Goal: Task Accomplishment & Management: Complete application form

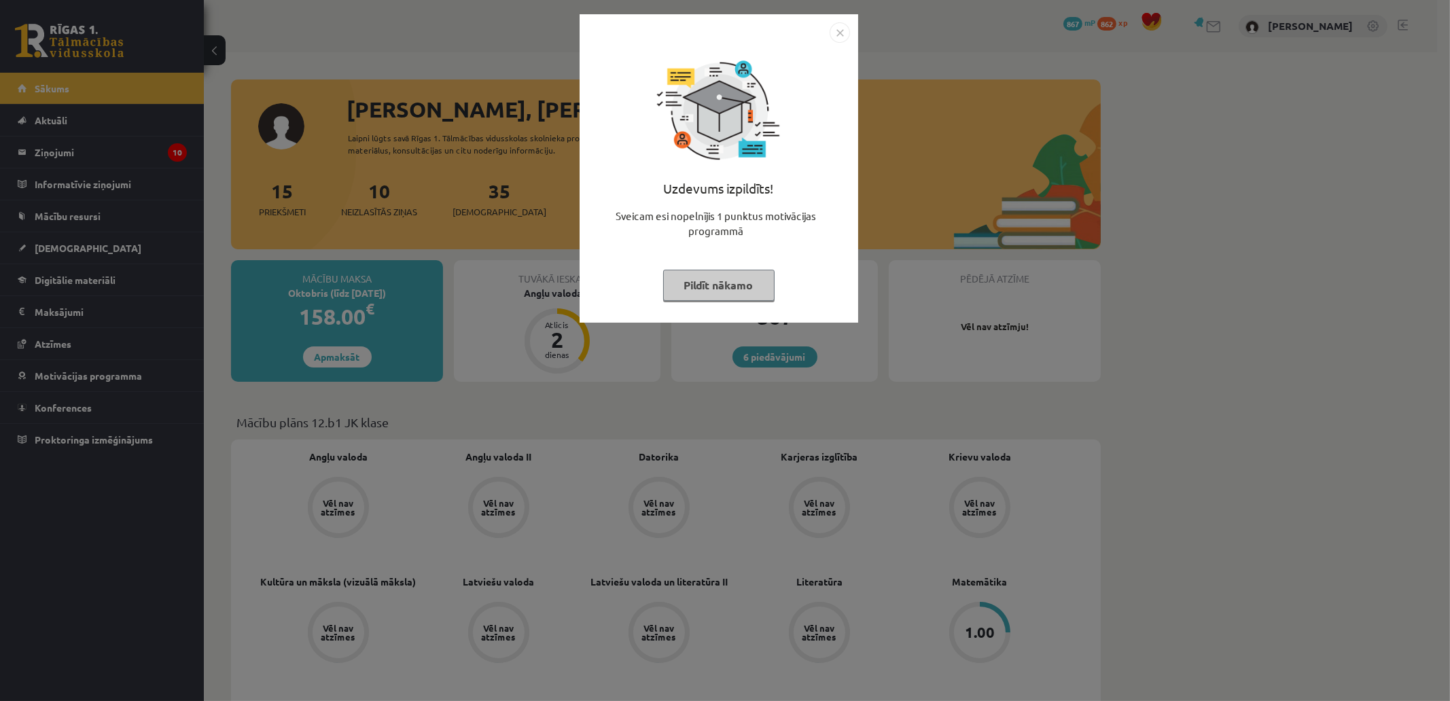
click at [718, 283] on button "Pildīt nākamo" at bounding box center [718, 285] width 111 height 31
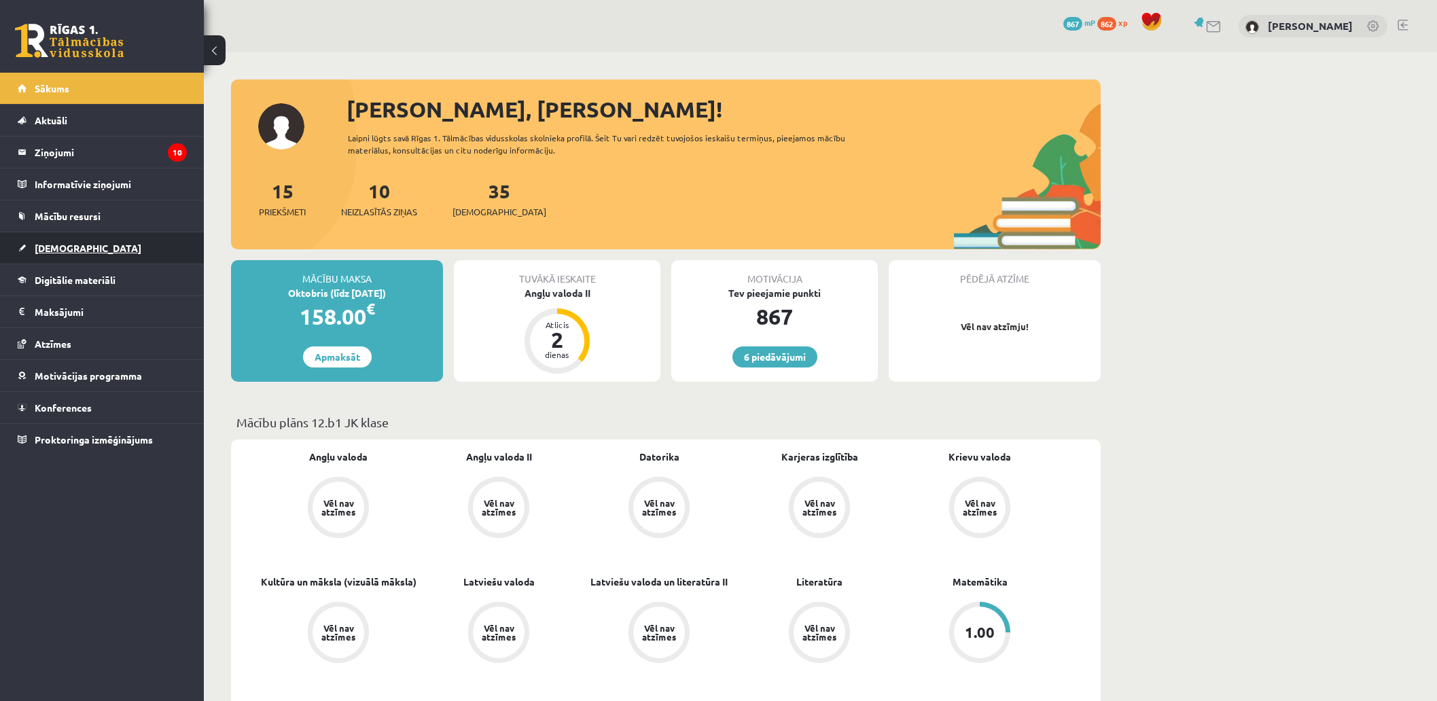
click at [62, 247] on span "[DEMOGRAPHIC_DATA]" at bounding box center [88, 248] width 107 height 12
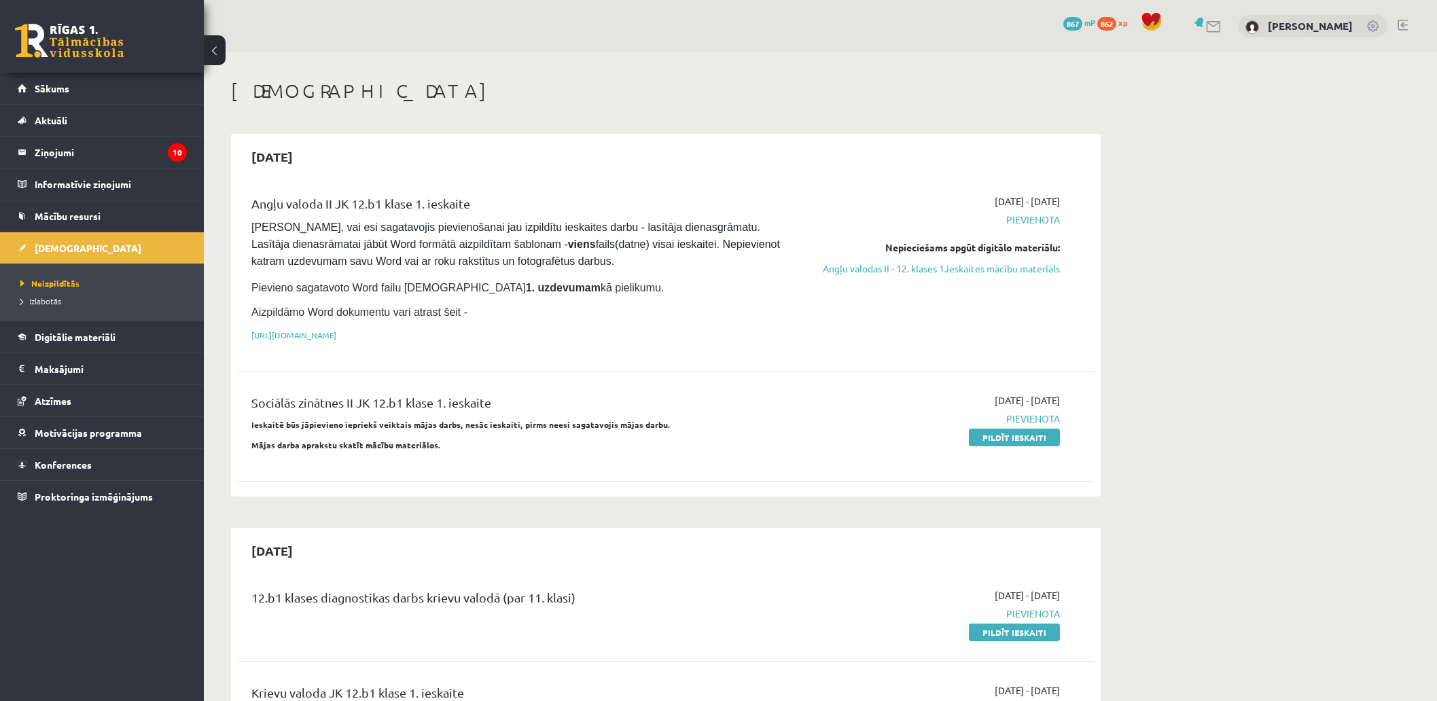
drag, startPoint x: 1036, startPoint y: 441, endPoint x: 795, endPoint y: 90, distance: 425.7
click at [1036, 440] on link "Pildīt ieskaiti" at bounding box center [1014, 438] width 91 height 18
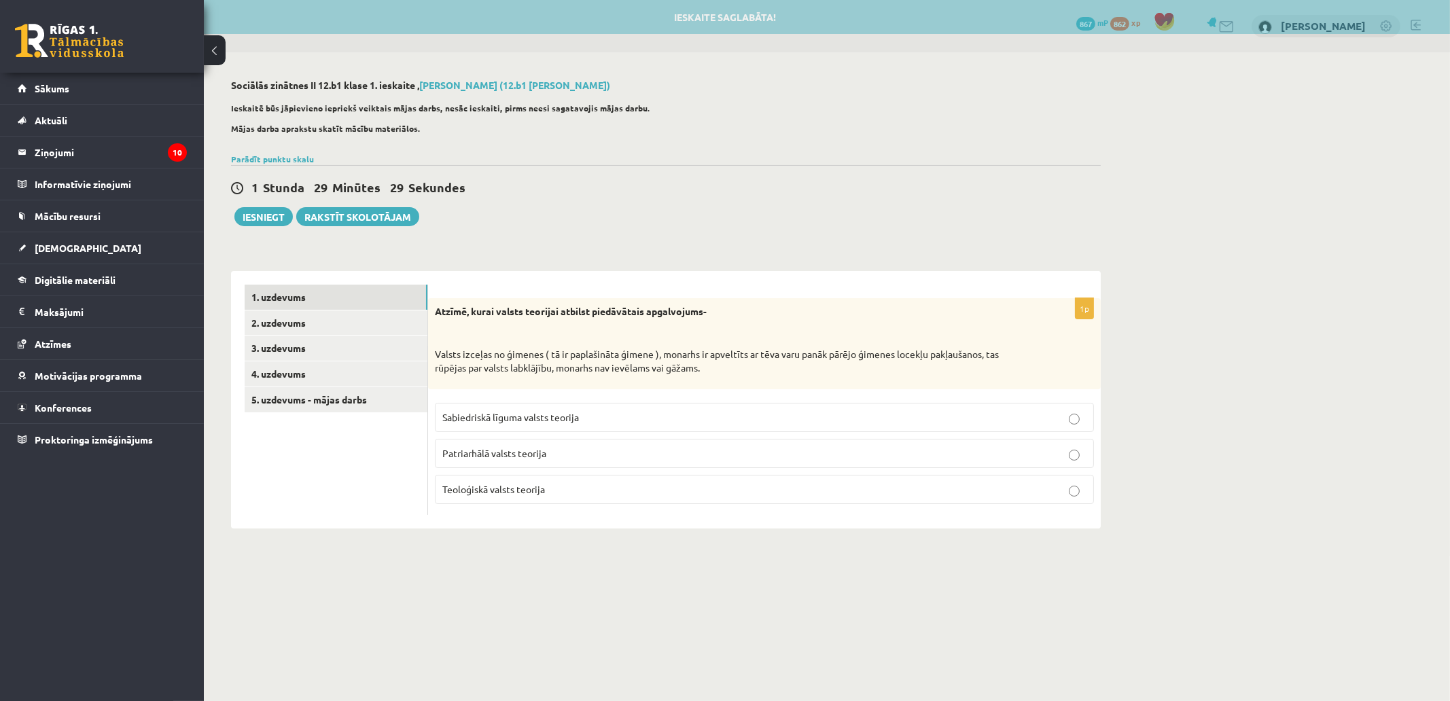
click at [523, 461] on label "Patriarhālā valsts teorija" at bounding box center [764, 453] width 659 height 29
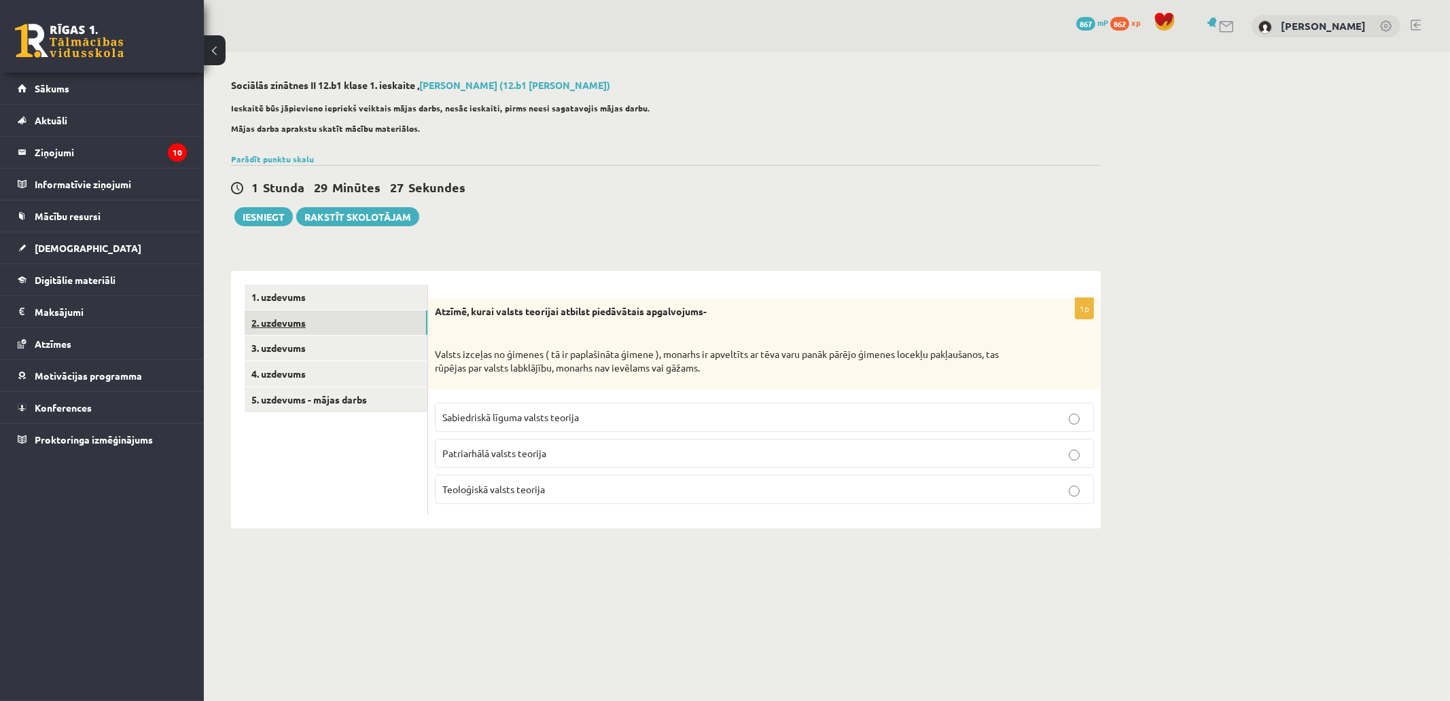
click at [317, 333] on link "2. uzdevums" at bounding box center [336, 323] width 183 height 25
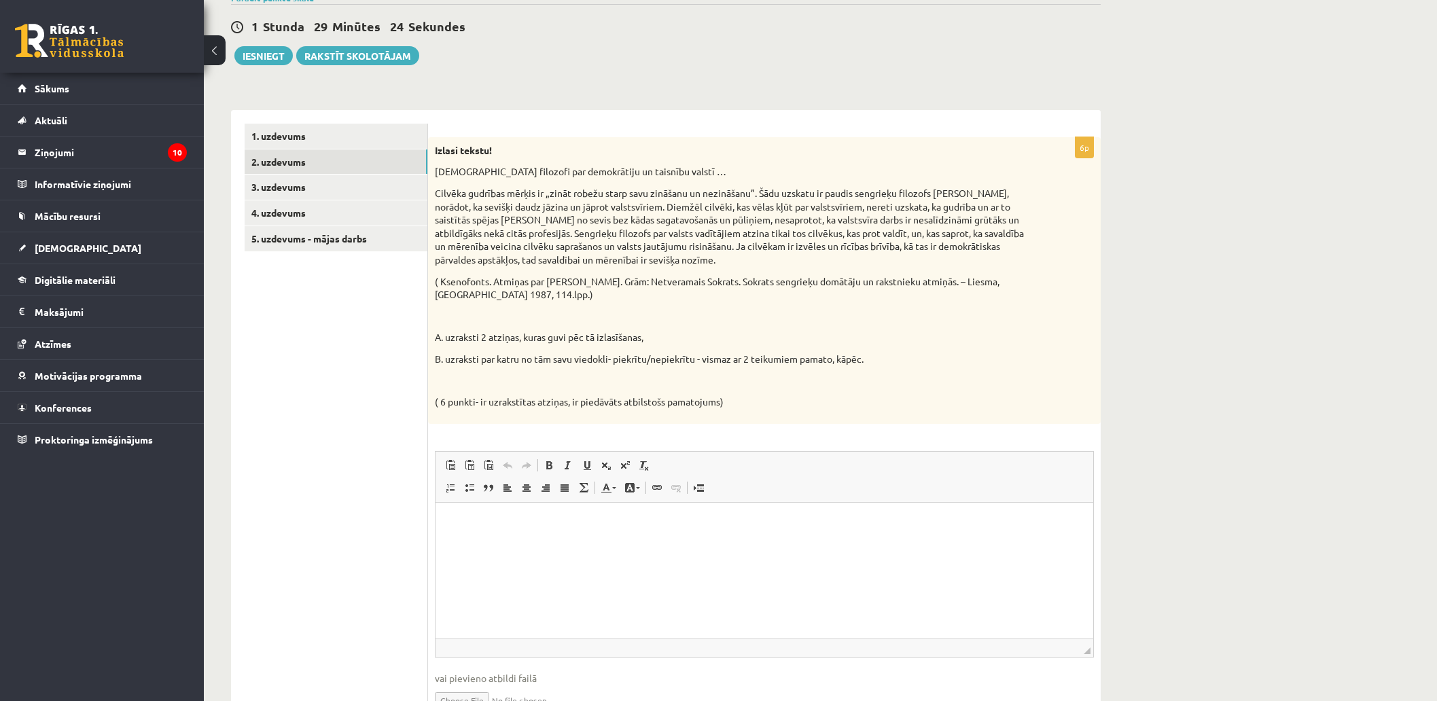
scroll to position [169, 0]
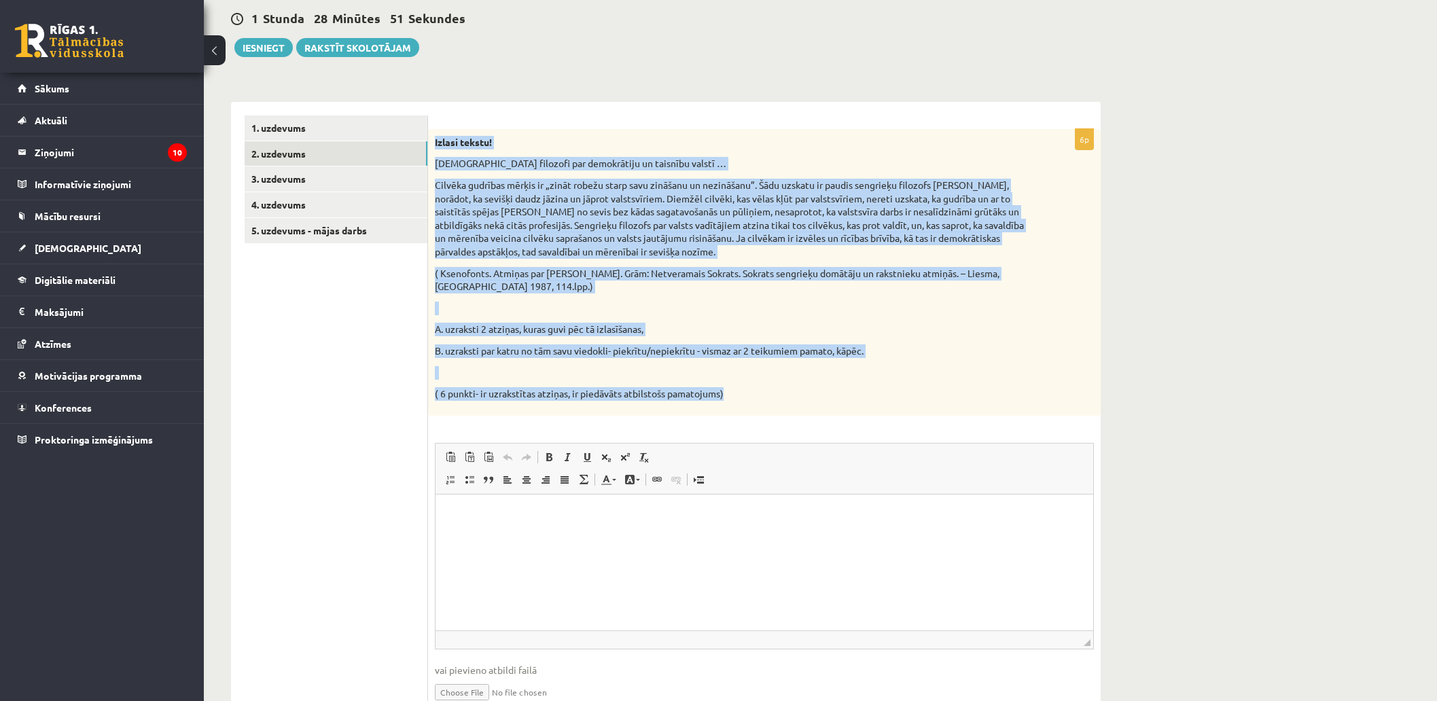
drag, startPoint x: 430, startPoint y: 139, endPoint x: 754, endPoint y: 406, distance: 420.6
click at [754, 406] on div "Izlasi tekstu! Sengrieķu filozofi par demokrātiju un taisnību valstī … Cilvēka …" at bounding box center [764, 272] width 673 height 287
copy div "Loremi dolors! Ametconse adipisci eli seddoeiusmo te incididu utlabo … Etdolor …"
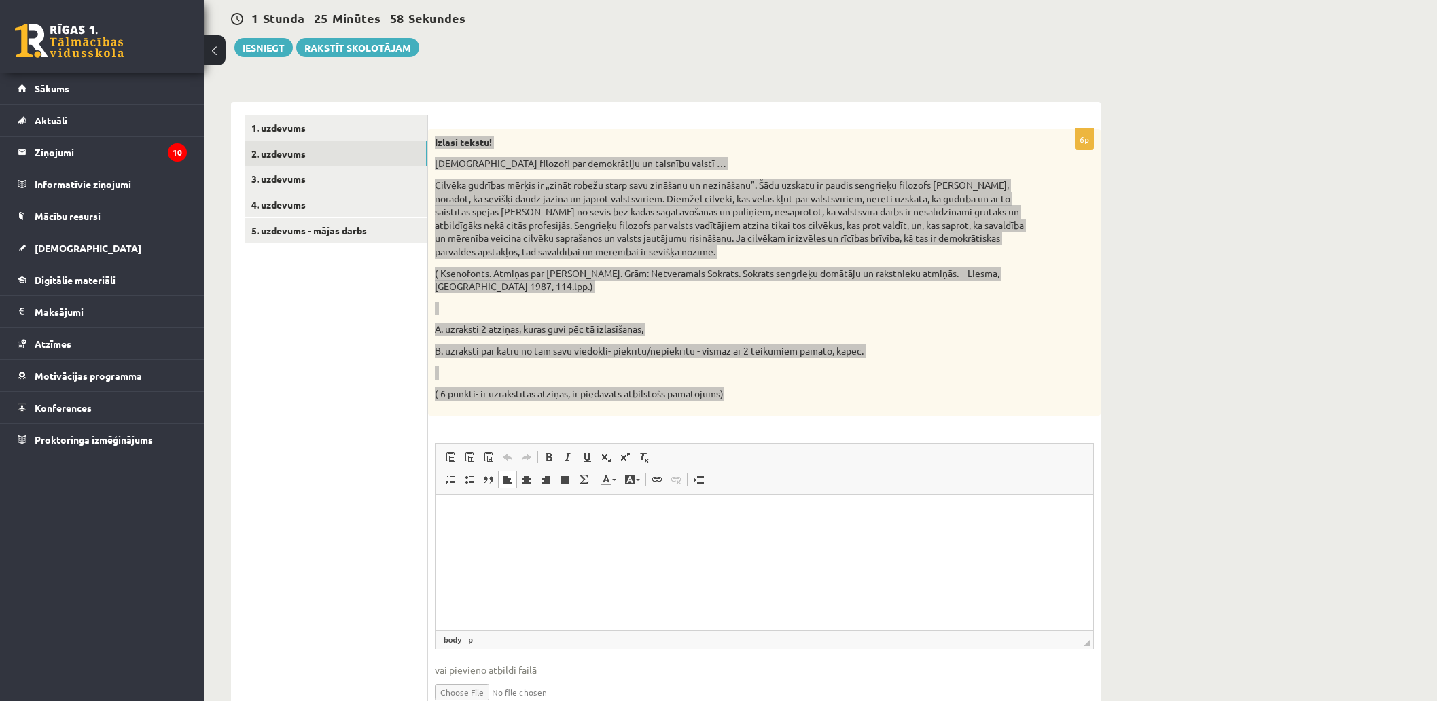
click at [506, 527] on html at bounding box center [765, 514] width 658 height 41
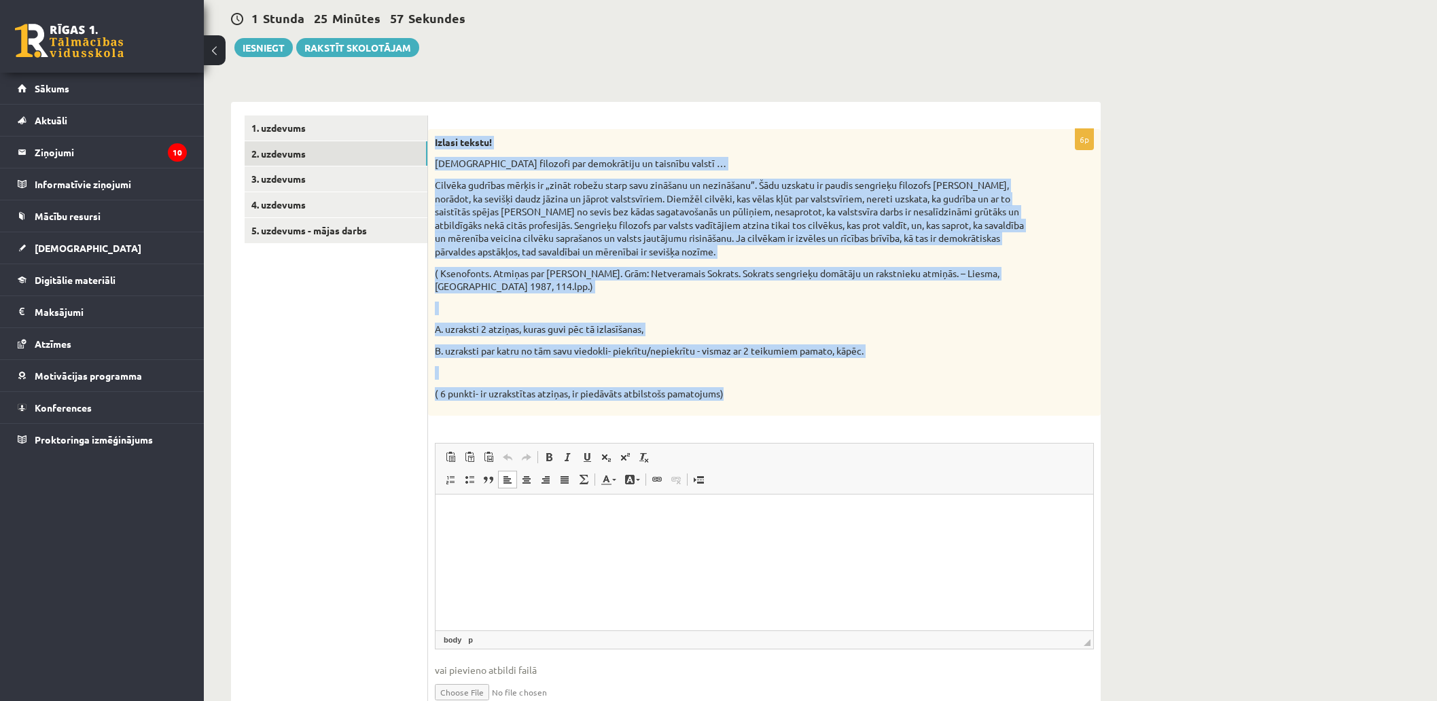
drag, startPoint x: 70, startPoint y: 33, endPoint x: 445, endPoint y: 492, distance: 593.2
click at [444, 492] on span "Панели инструментов редактора Вставить Комбинация клавиш Ctrl+V Вставить только…" at bounding box center [765, 469] width 658 height 51
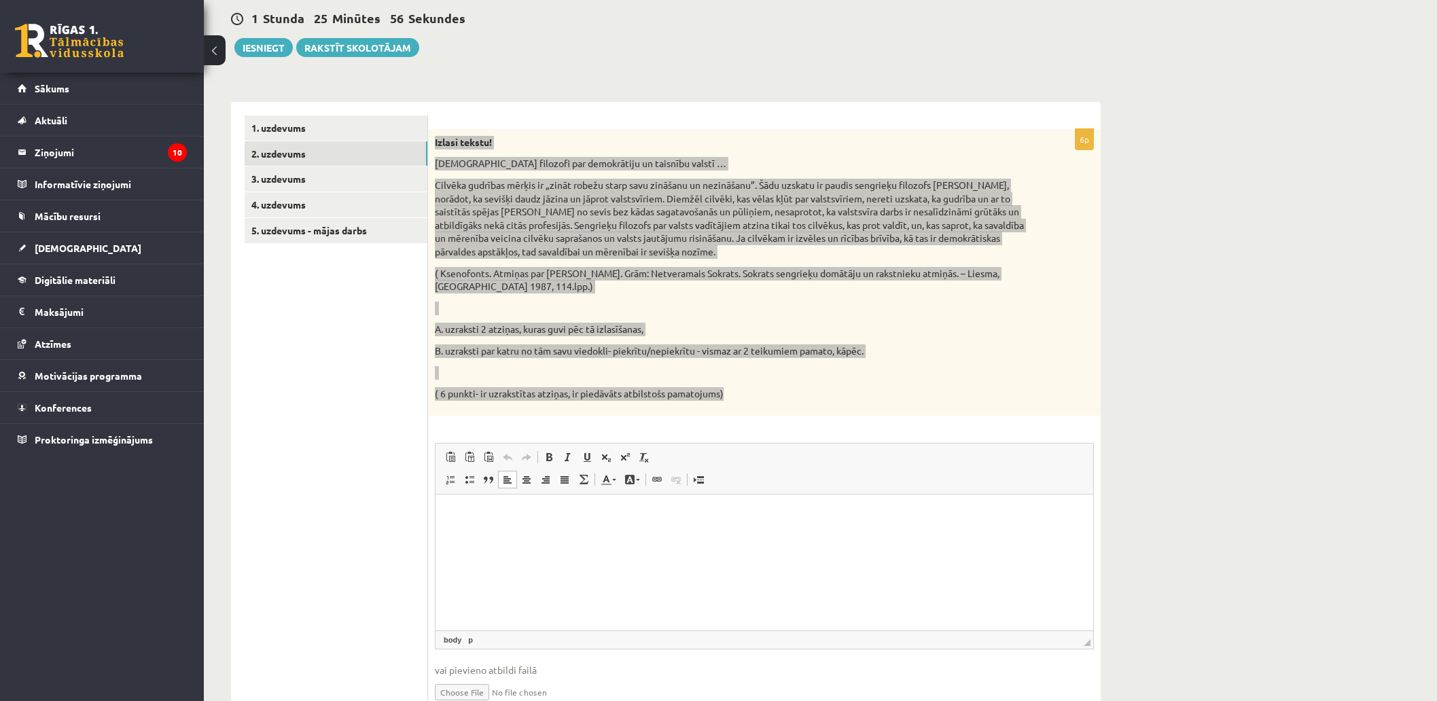
click at [462, 526] on html at bounding box center [765, 514] width 658 height 41
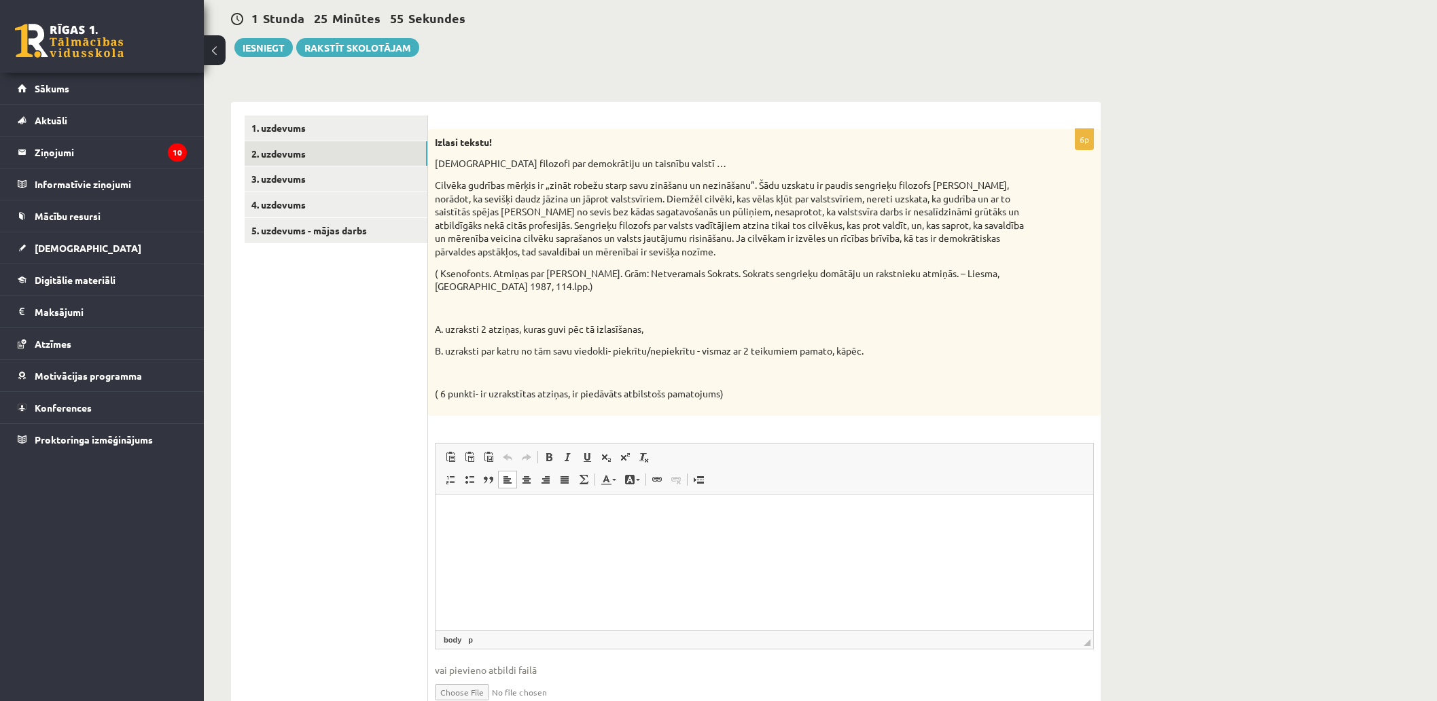
click at [761, 428] on div "6p Izlasi tekstu! Sengrieķu filozofi par demokrātiju un taisnību valstī … Cilvē…" at bounding box center [764, 427] width 673 height 597
click at [836, 393] on p "( 6 punkti- ir uzrakstītas atziņas, ir piedāvāts atbilstošs pamatojums)" at bounding box center [730, 394] width 591 height 14
click at [728, 493] on span "Панели инструментов редактора Вставить Комбинация клавиш Ctrl+V Вставить только…" at bounding box center [765, 469] width 658 height 51
click at [693, 529] on html at bounding box center [765, 514] width 658 height 41
drag, startPoint x: 33, startPoint y: 33, endPoint x: 939, endPoint y: 420, distance: 986.0
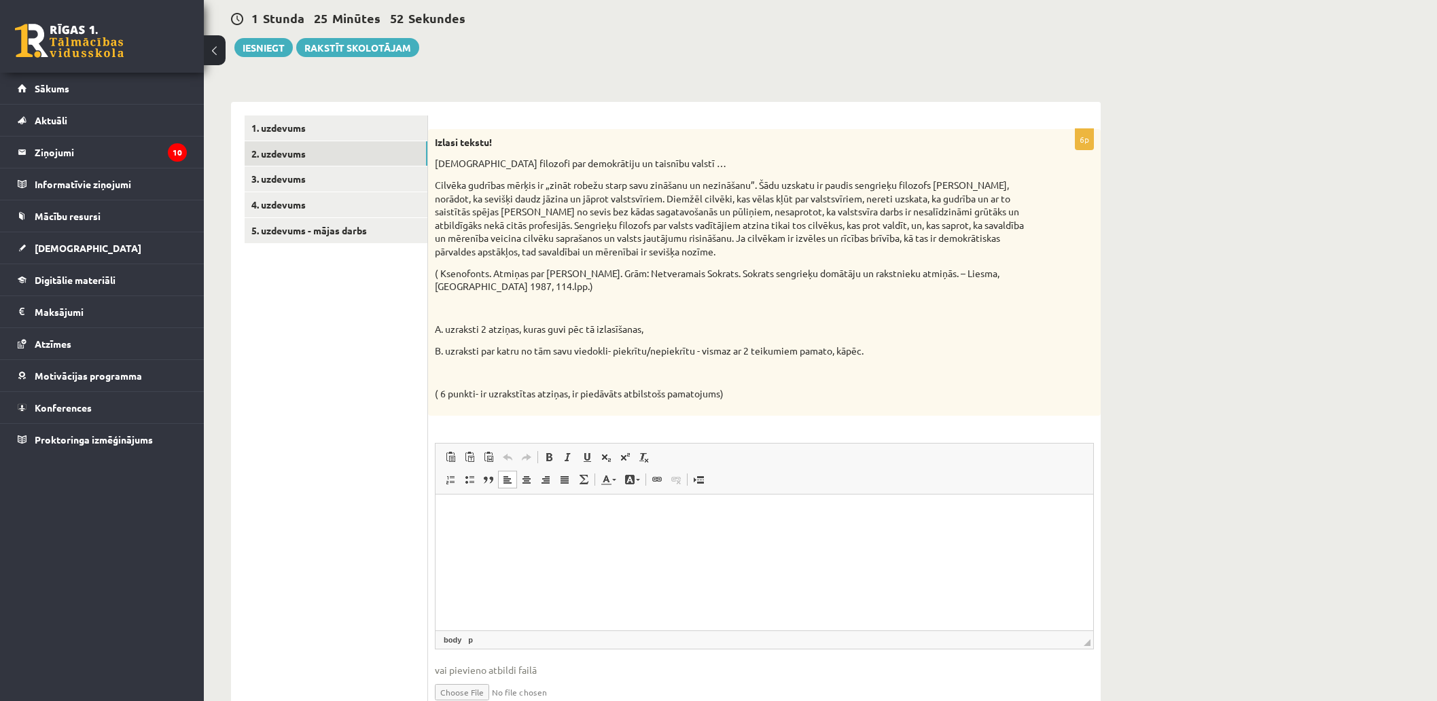
click at [939, 420] on div "6p Izlasi tekstu! Sengrieķu filozofi par demokrātiju un taisnību valstī … Cilvē…" at bounding box center [764, 427] width 673 height 597
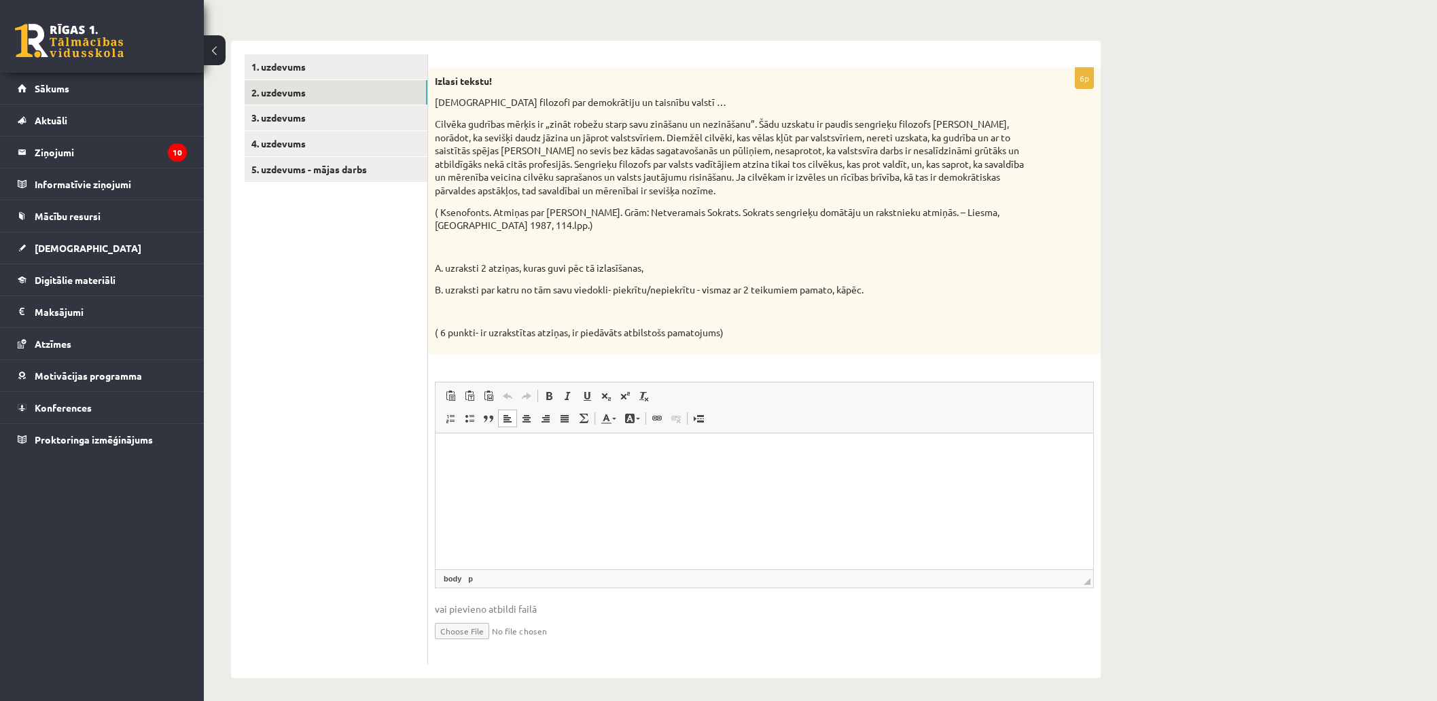
scroll to position [234, 0]
drag, startPoint x: 1244, startPoint y: 862, endPoint x: 809, endPoint y: 445, distance: 602.8
click at [307, 118] on link "3. uzdevums" at bounding box center [336, 113] width 183 height 25
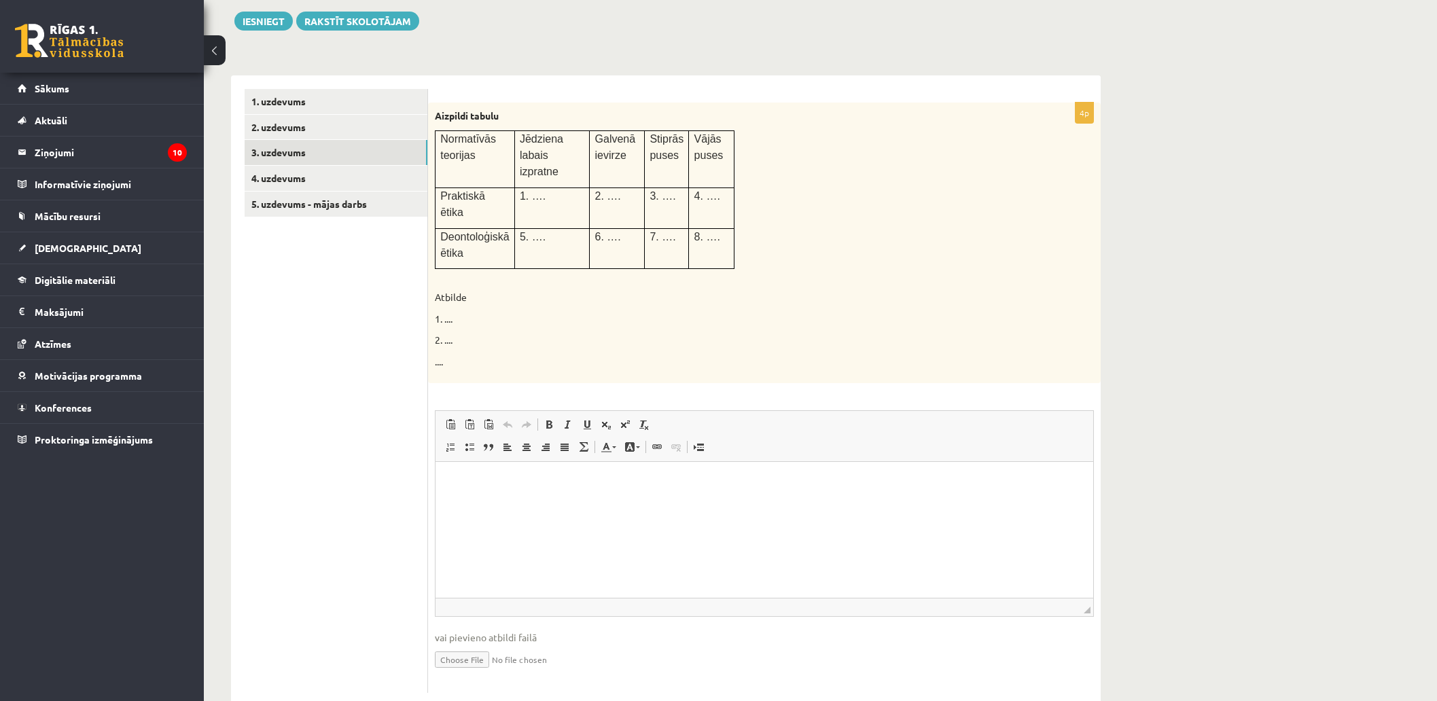
scroll to position [0, 0]
click at [353, 185] on link "4. uzdevums" at bounding box center [336, 178] width 183 height 25
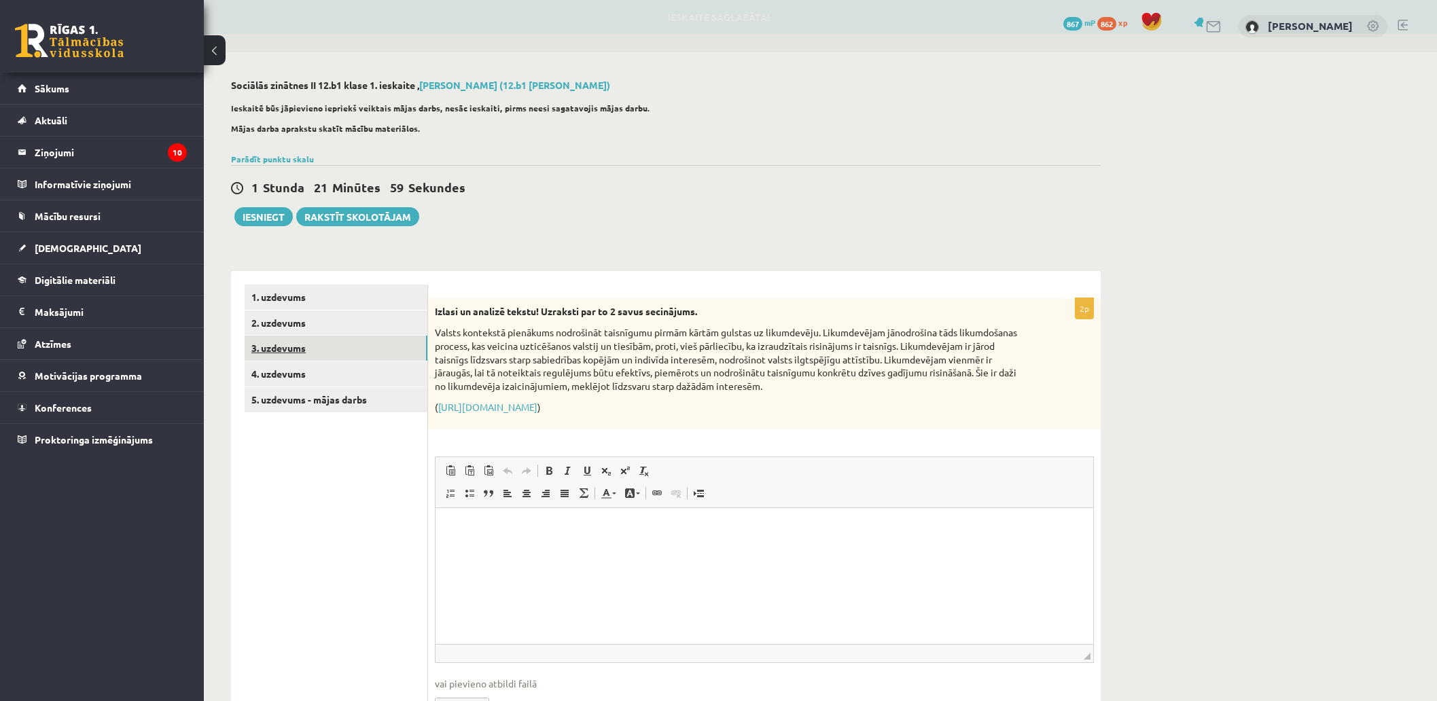
click at [358, 347] on link "3. uzdevums" at bounding box center [336, 348] width 183 height 25
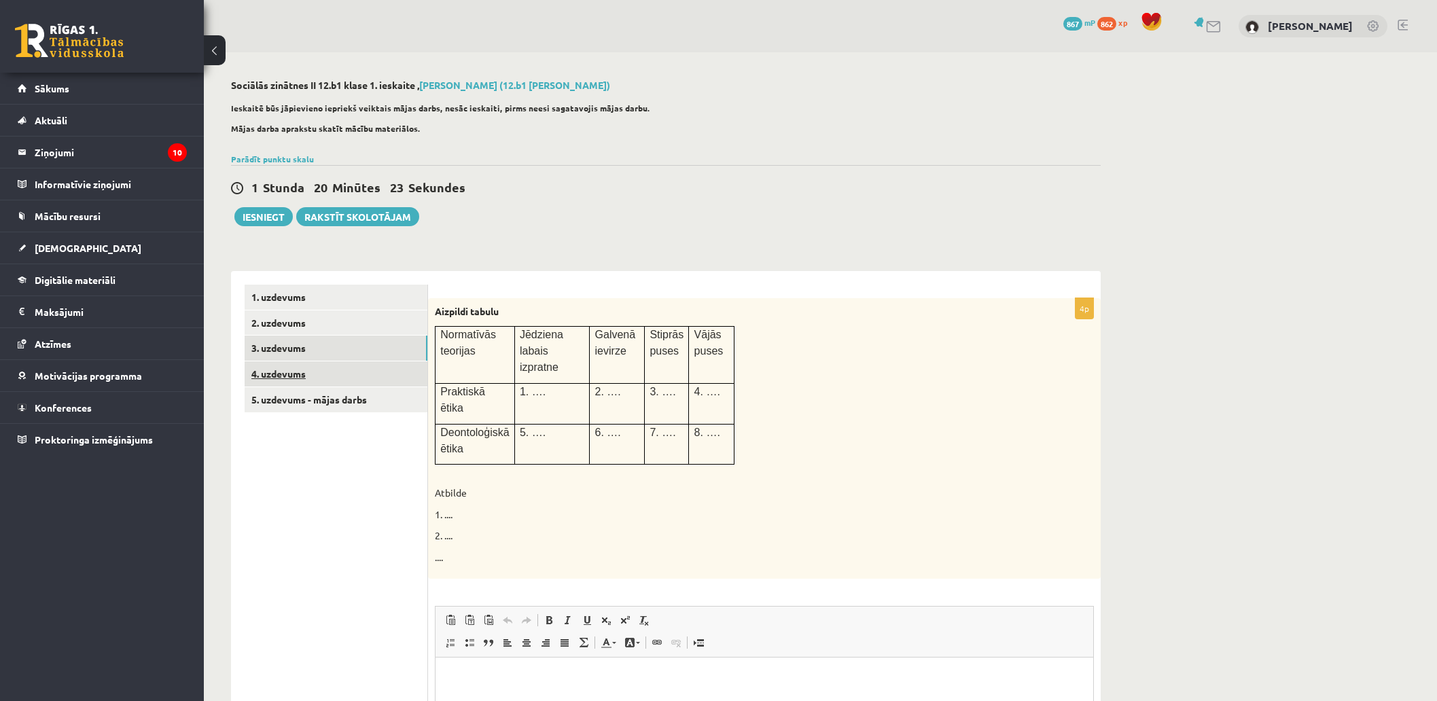
click at [364, 375] on link "4. uzdevums" at bounding box center [336, 374] width 183 height 25
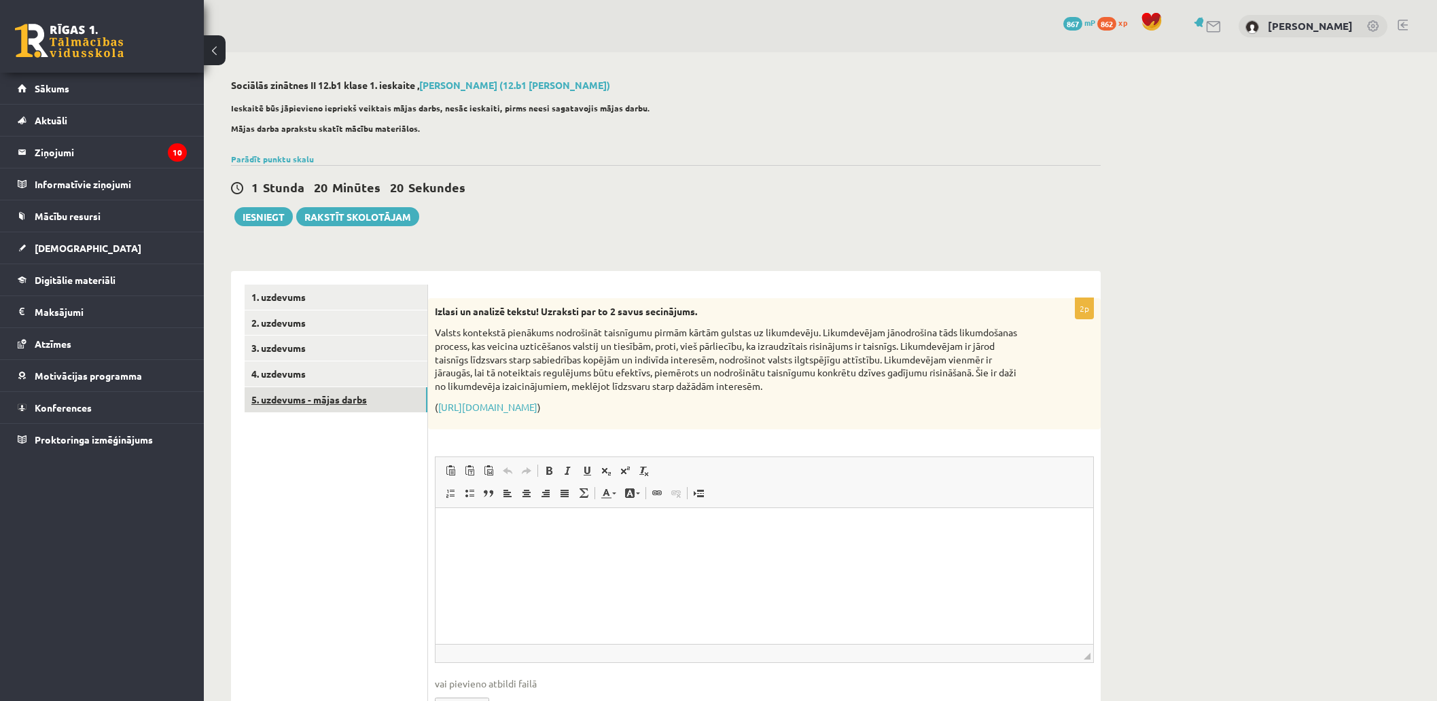
click at [366, 392] on link "5. uzdevums - mājas darbs" at bounding box center [336, 399] width 183 height 25
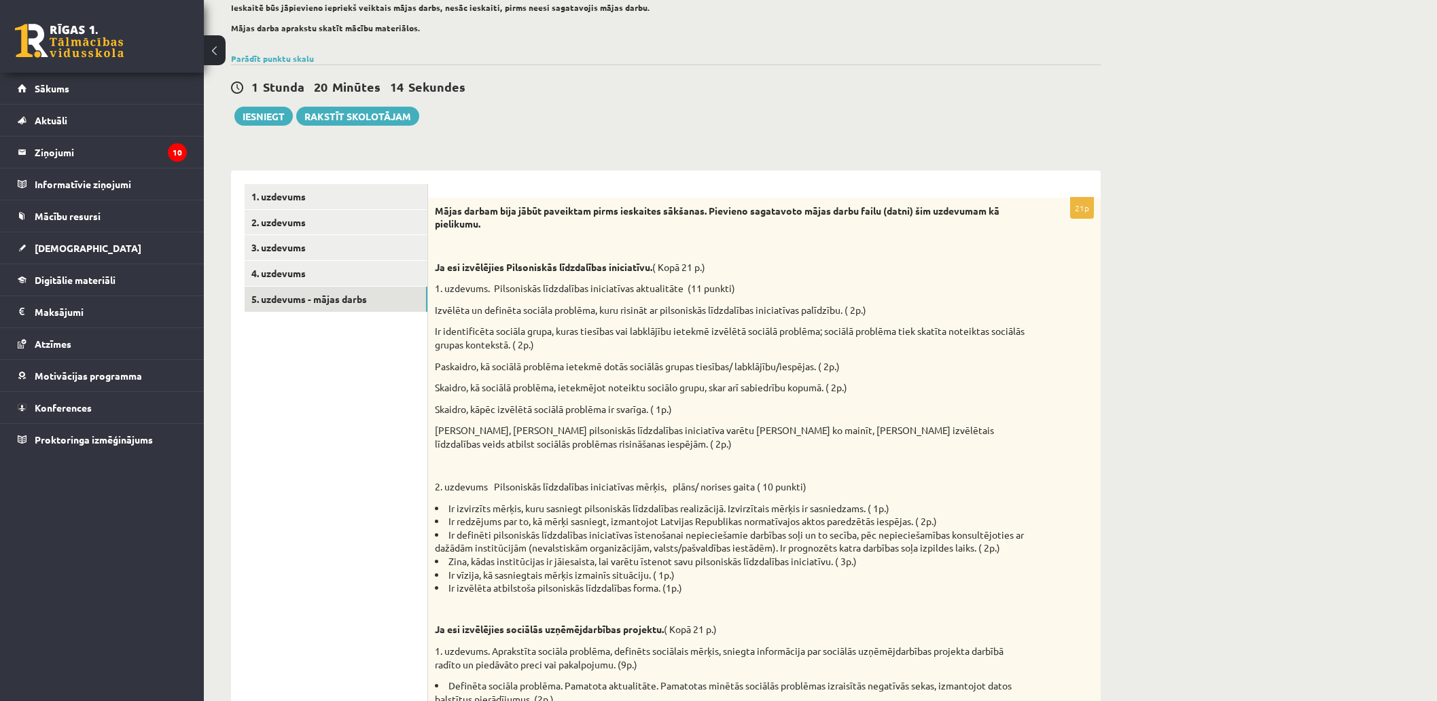
scroll to position [84, 0]
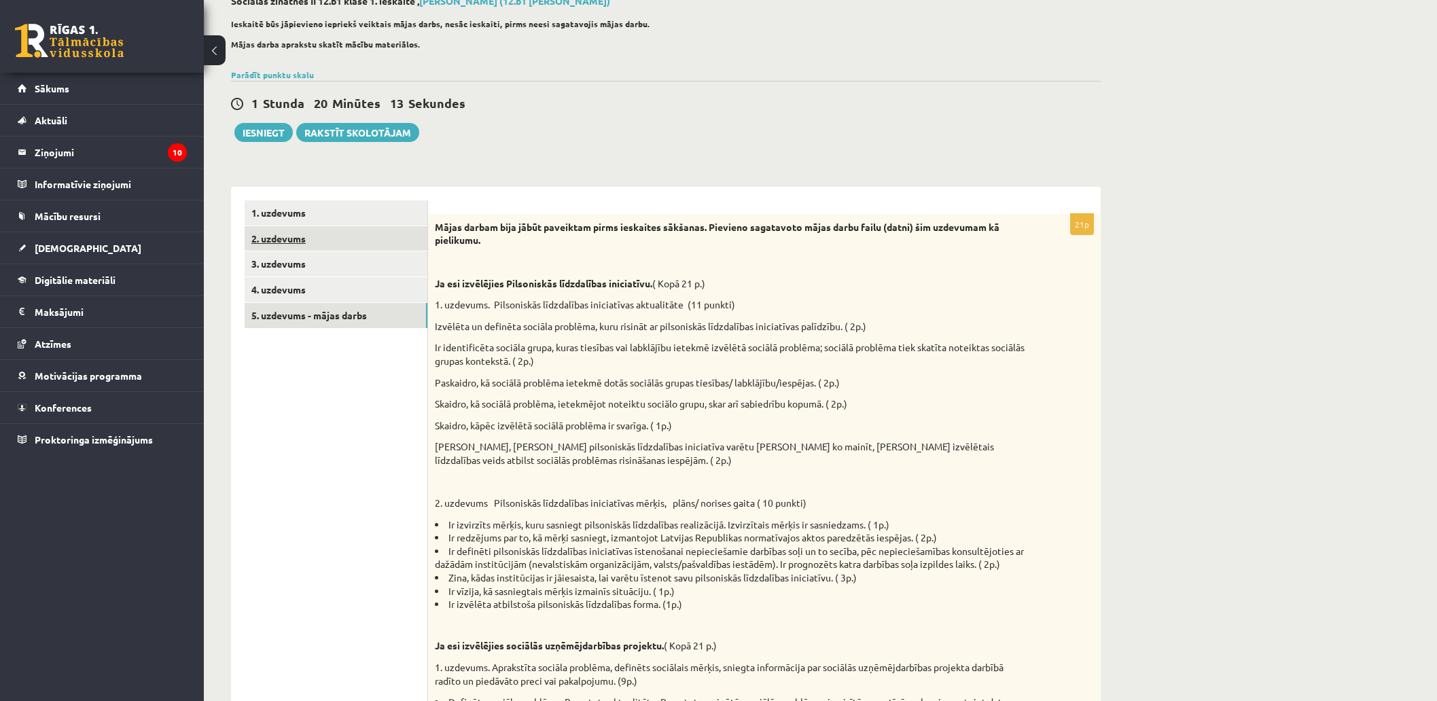
click at [337, 239] on link "2. uzdevums" at bounding box center [336, 238] width 183 height 25
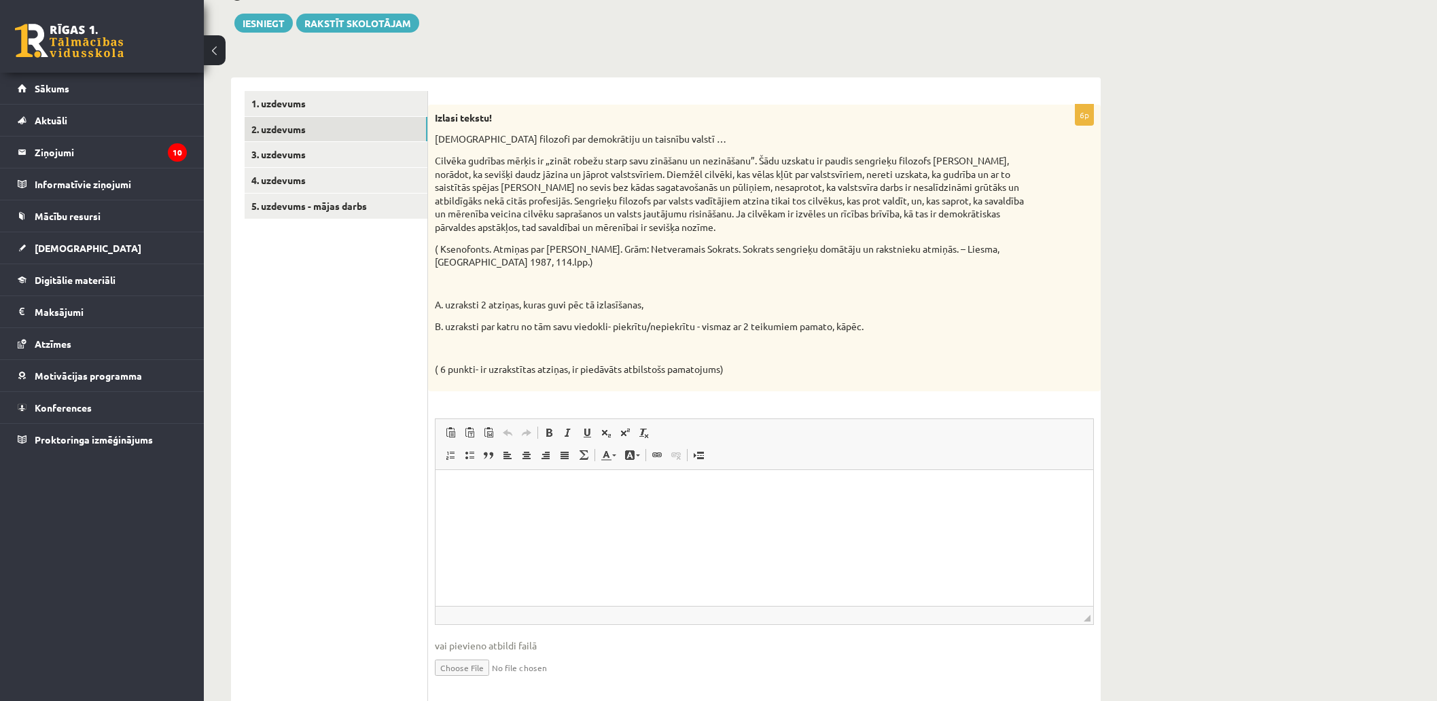
scroll to position [234, 0]
